Goal: Find specific page/section

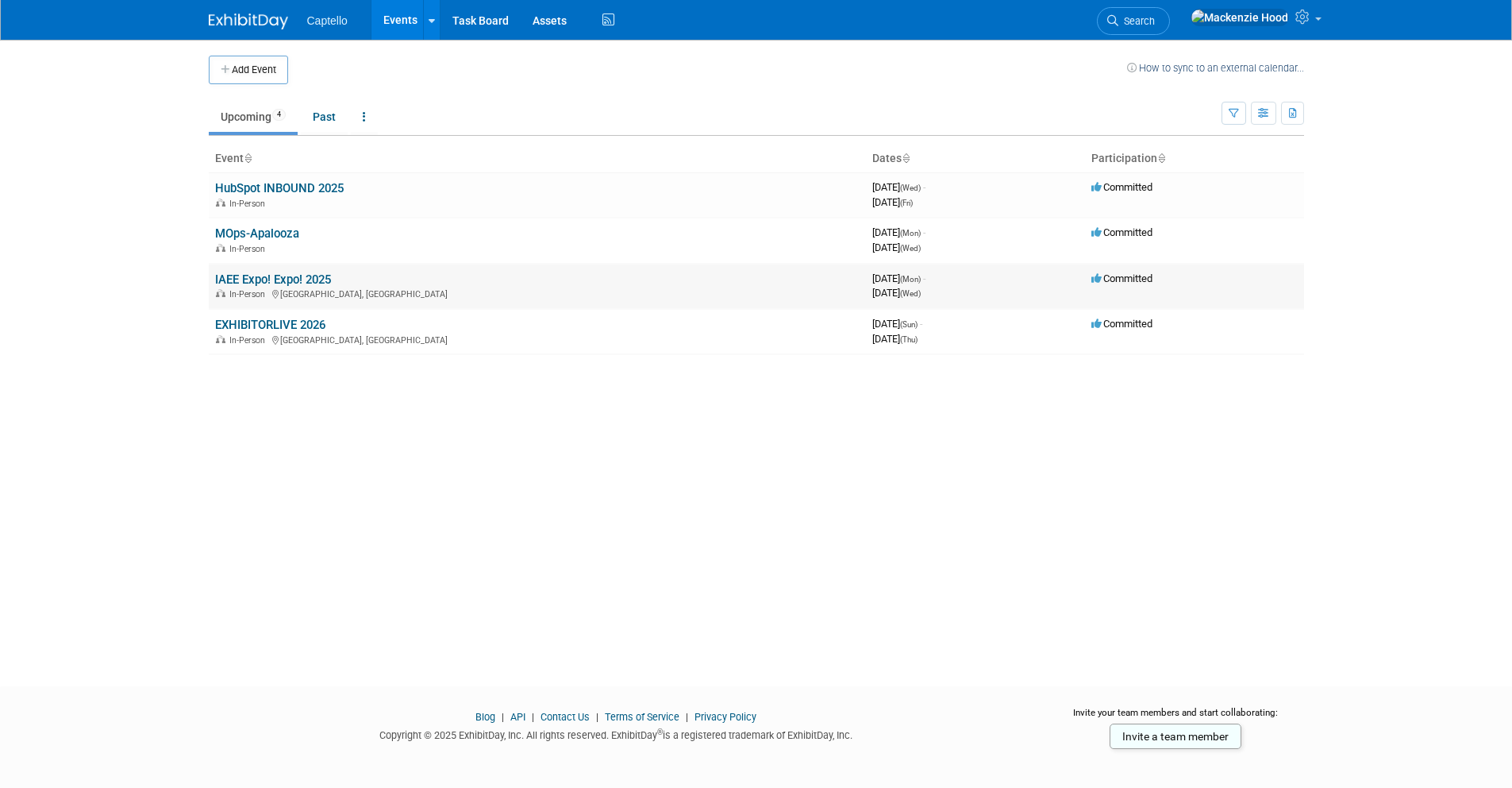
click at [296, 282] on link "IAEE Expo! Expo! 2025" at bounding box center [273, 279] width 116 height 14
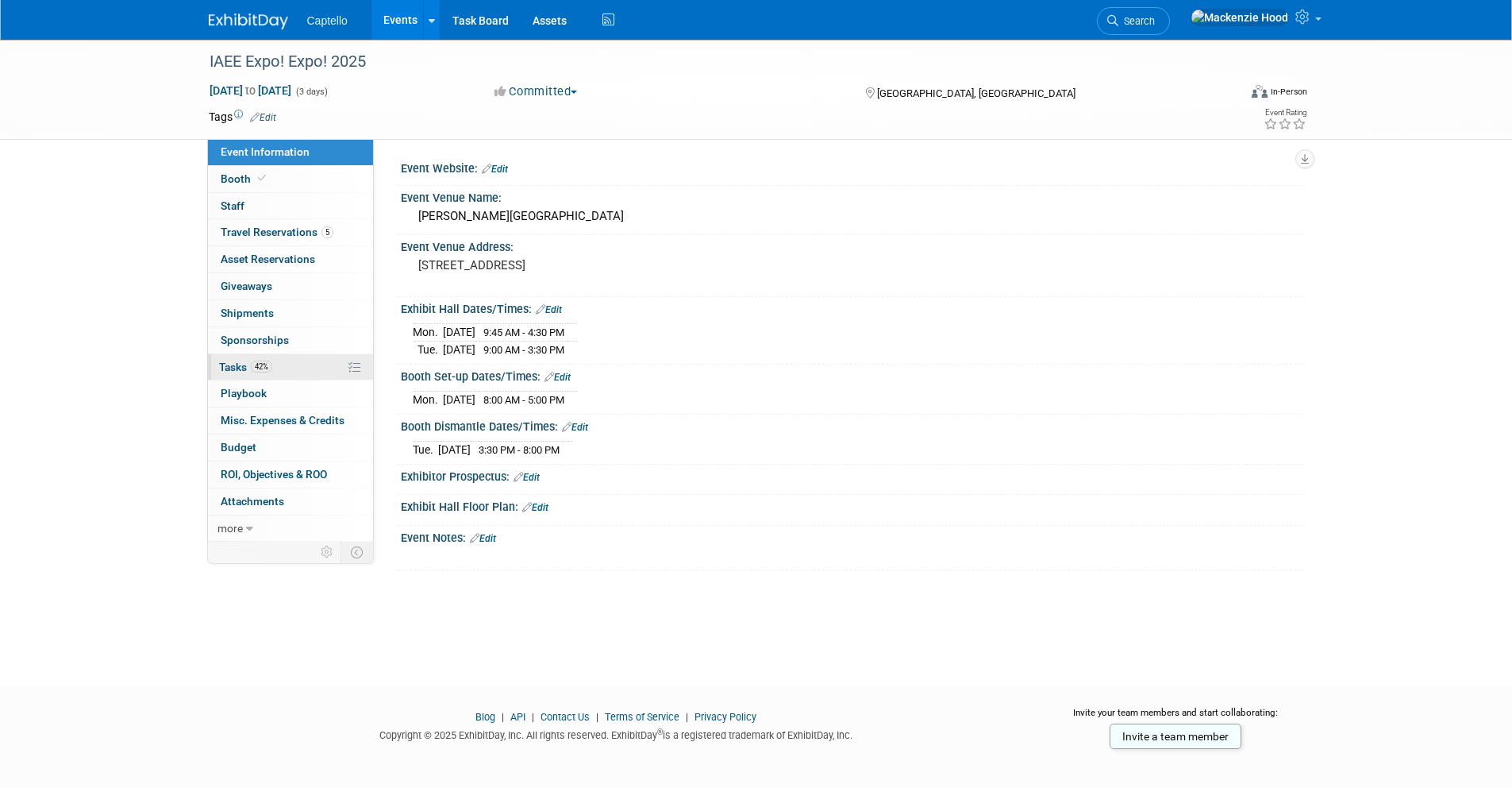
click at [280, 362] on link "42% Tasks 42%" at bounding box center [290, 367] width 165 height 26
